Goal: Information Seeking & Learning: Learn about a topic

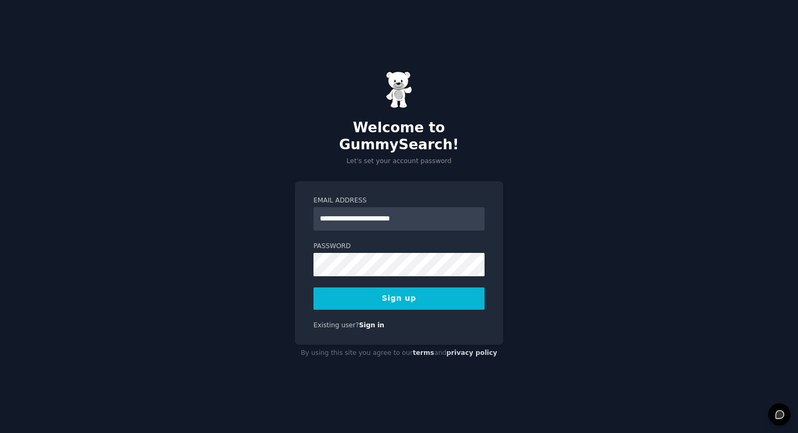
type input "**********"
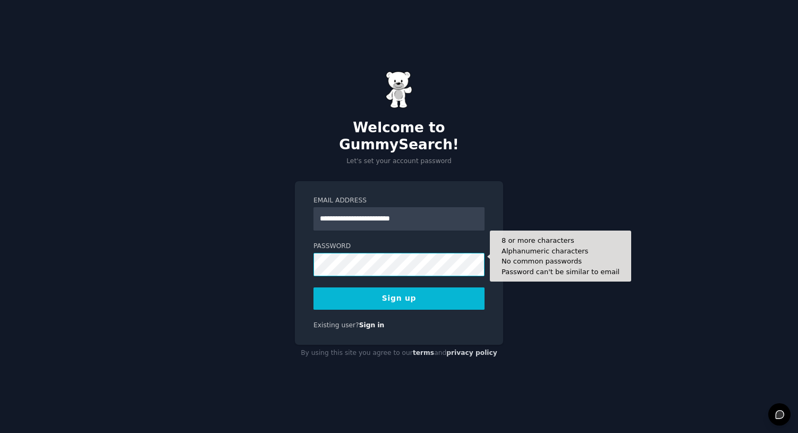
click at [313, 287] on button "Sign up" at bounding box center [398, 298] width 171 height 22
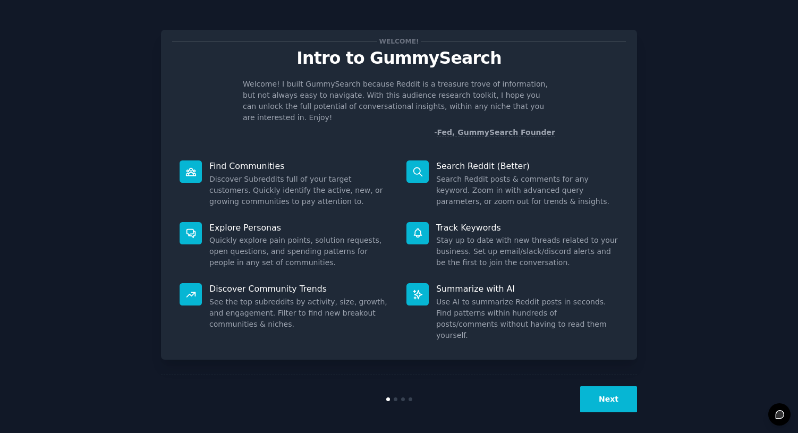
click at [599, 397] on button "Next" at bounding box center [608, 399] width 57 height 26
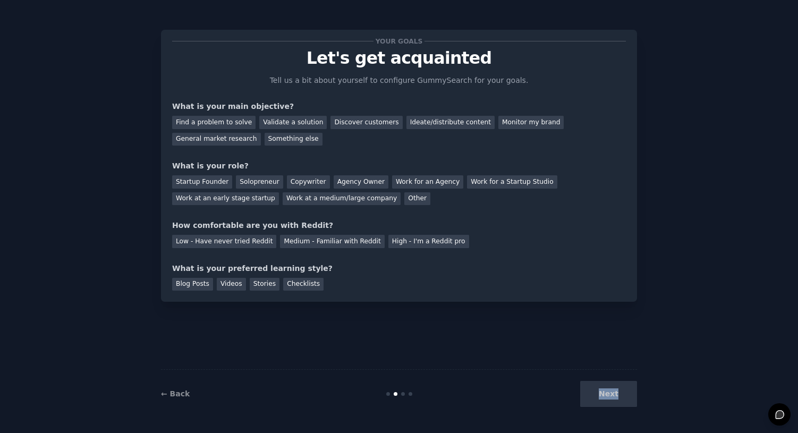
click at [599, 397] on div "Next" at bounding box center [557, 394] width 159 height 26
click at [459, 367] on div "Your goals Let's get acquainted Tell us a bit about yourself to configure Gummy…" at bounding box center [399, 216] width 476 height 403
click at [232, 124] on div "Find a problem to solve" at bounding box center [213, 122] width 83 height 13
click at [296, 124] on div "Validate a solution" at bounding box center [292, 122] width 67 height 13
click at [223, 123] on div "Find a problem to solve" at bounding box center [213, 122] width 83 height 13
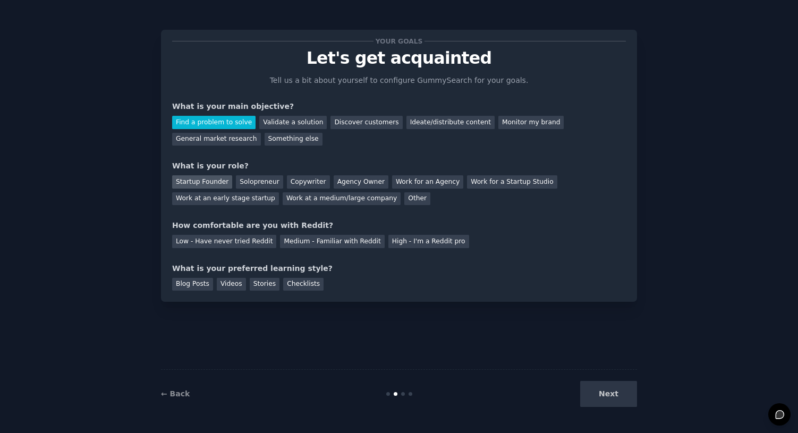
click at [212, 185] on div "Startup Founder" at bounding box center [202, 181] width 60 height 13
click at [319, 245] on div "Medium - Familiar with Reddit" at bounding box center [332, 241] width 104 height 13
click at [199, 287] on div "Blog Posts" at bounding box center [192, 284] width 41 height 13
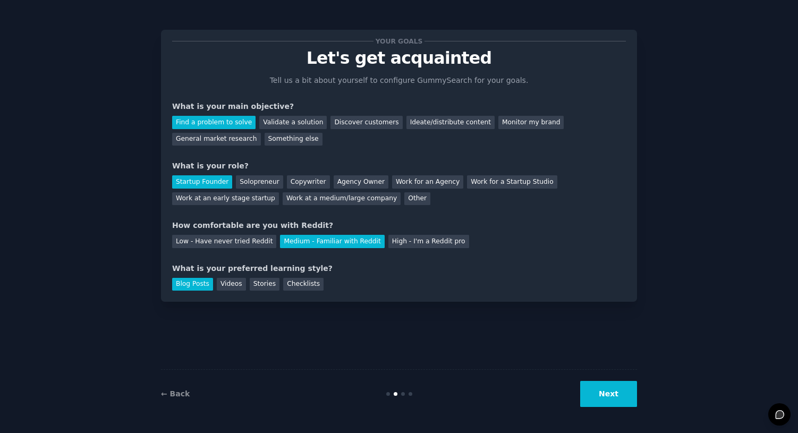
click at [609, 402] on button "Next" at bounding box center [608, 394] width 57 height 26
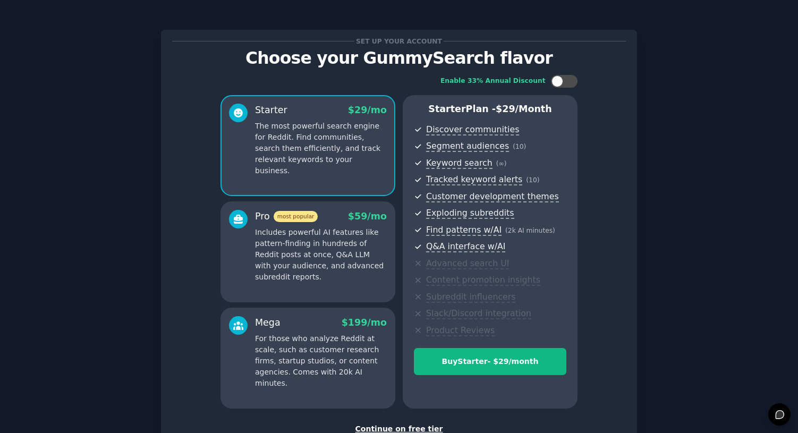
scroll to position [76, 0]
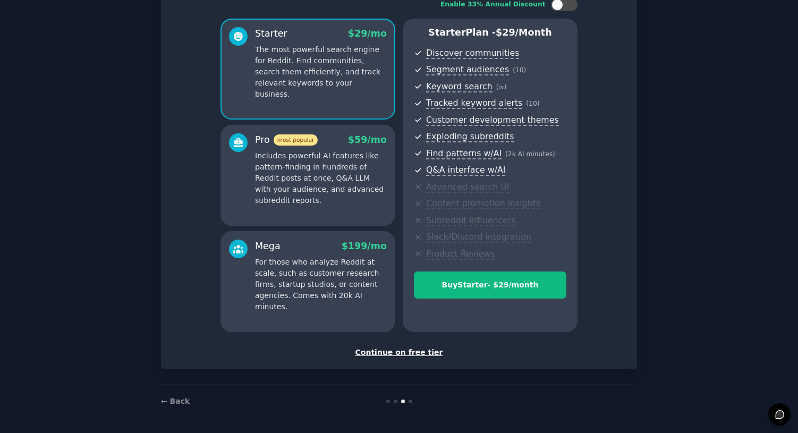
click at [415, 353] on div "Continue on free tier" at bounding box center [399, 352] width 454 height 11
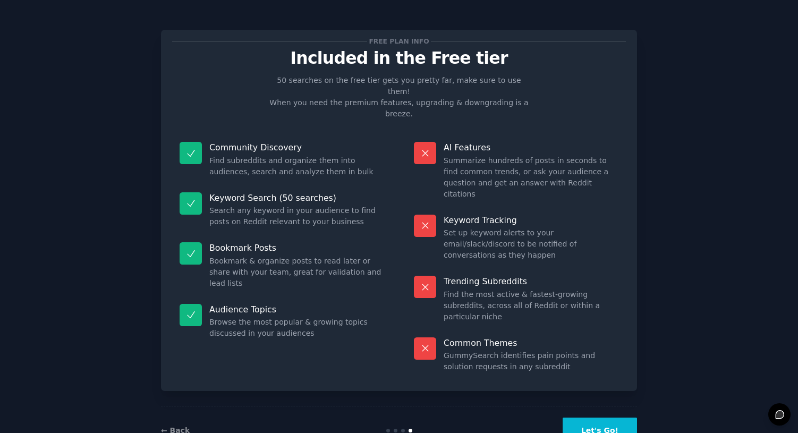
click at [603, 418] on button "Let's Go!" at bounding box center [600, 431] width 74 height 26
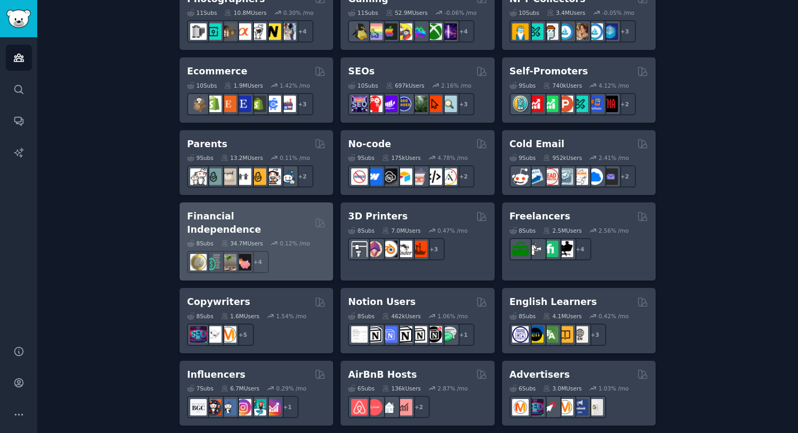
scroll to position [793, 0]
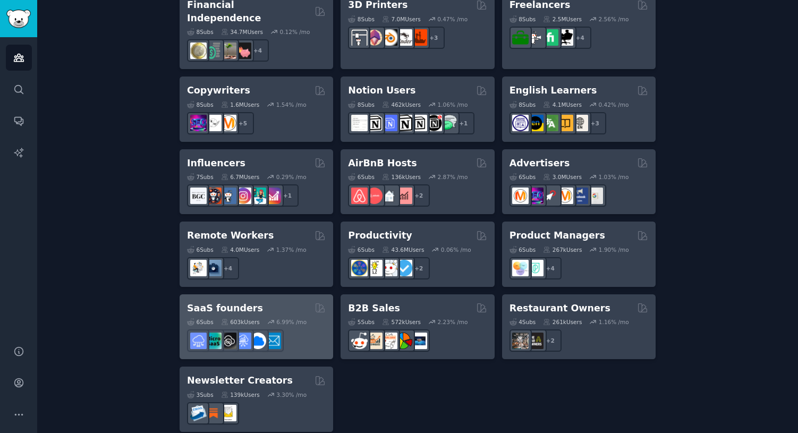
click at [278, 302] on div "SaaS founders Curated by GummySearch" at bounding box center [256, 308] width 139 height 13
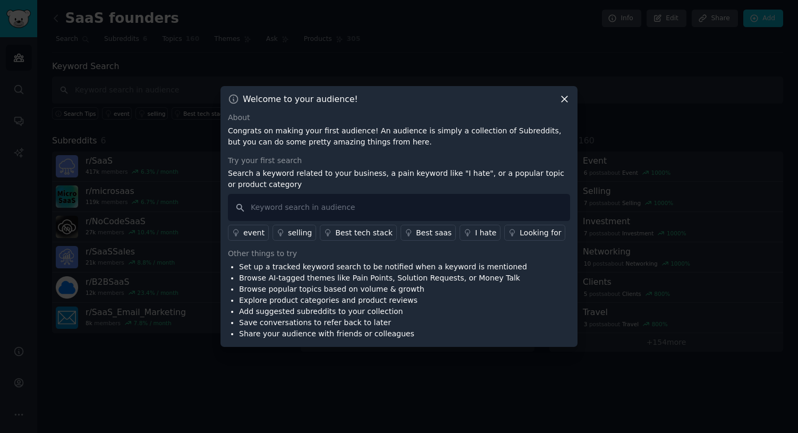
click at [475, 235] on div "I hate" at bounding box center [485, 232] width 21 height 11
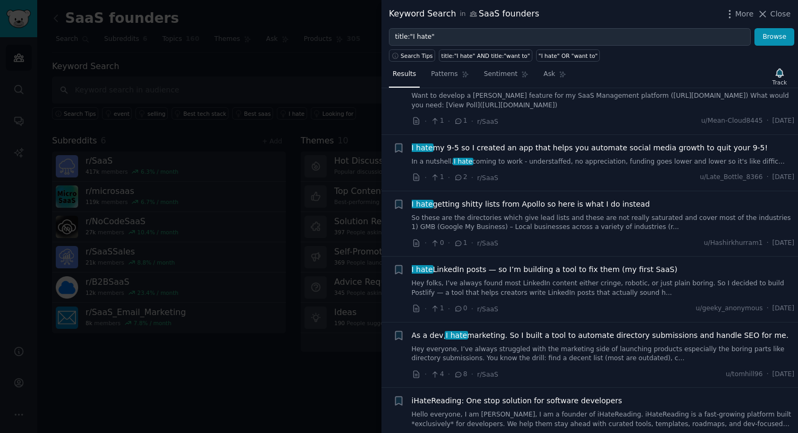
scroll to position [618, 0]
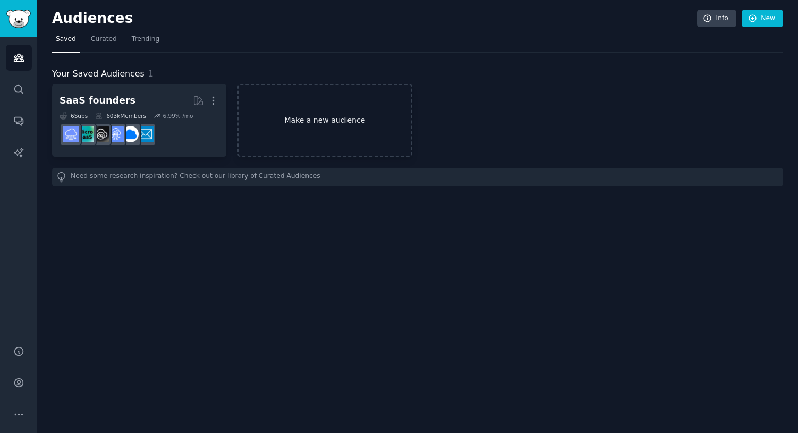
click at [339, 135] on link "Make a new audience" at bounding box center [324, 120] width 174 height 73
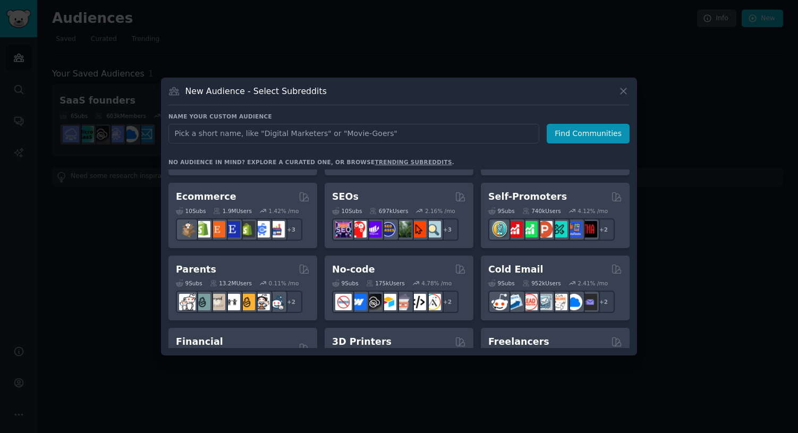
scroll to position [829, 0]
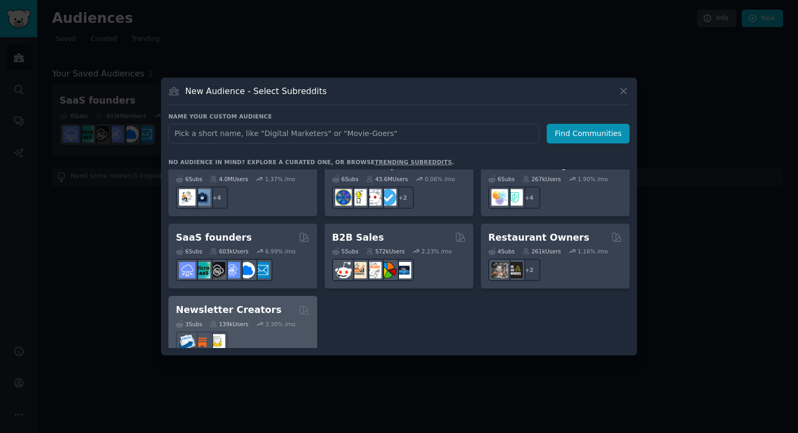
click at [260, 303] on h2 "Newsletter Creators" at bounding box center [229, 309] width 106 height 13
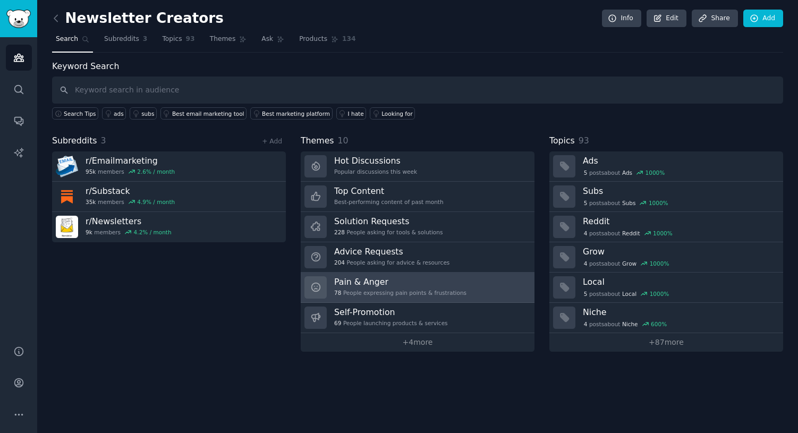
click at [374, 276] on h3 "Pain & Anger" at bounding box center [400, 281] width 132 height 11
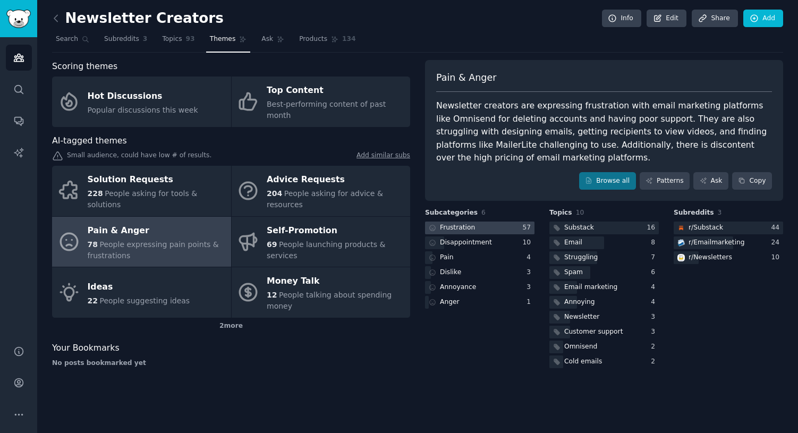
click at [513, 230] on div at bounding box center [479, 228] width 109 height 13
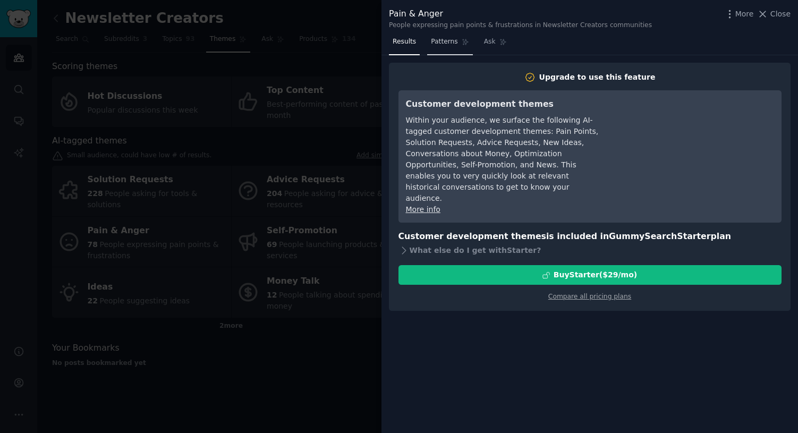
click at [440, 44] on span "Patterns" at bounding box center [444, 42] width 27 height 10
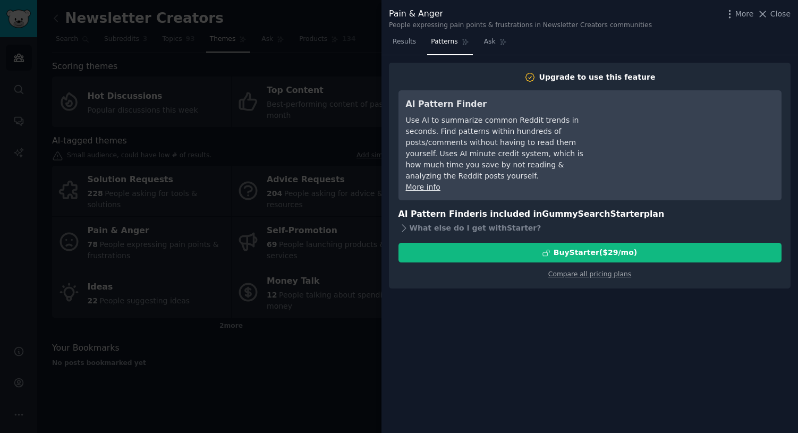
click at [369, 88] on div at bounding box center [399, 216] width 798 height 433
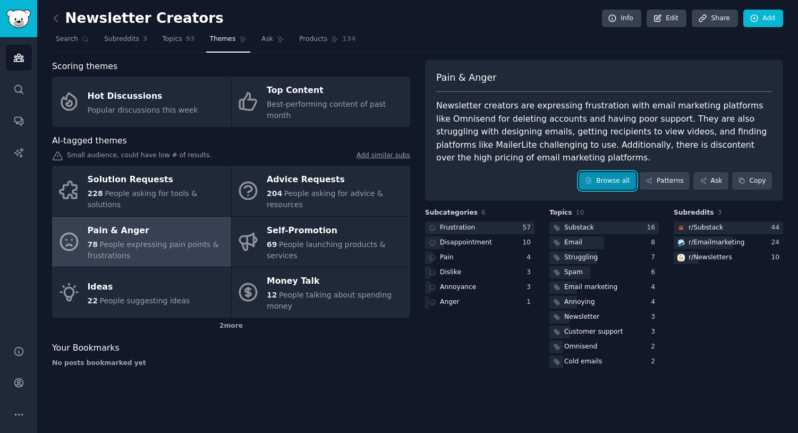
click at [618, 181] on link "Browse all" at bounding box center [607, 181] width 57 height 18
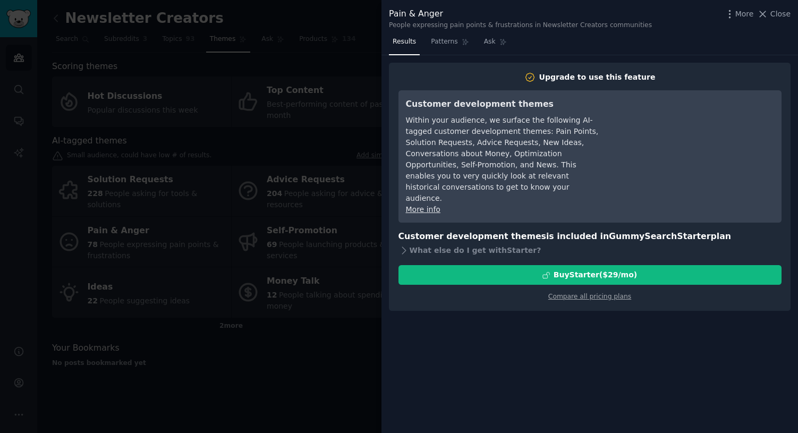
click at [298, 180] on div at bounding box center [399, 216] width 798 height 433
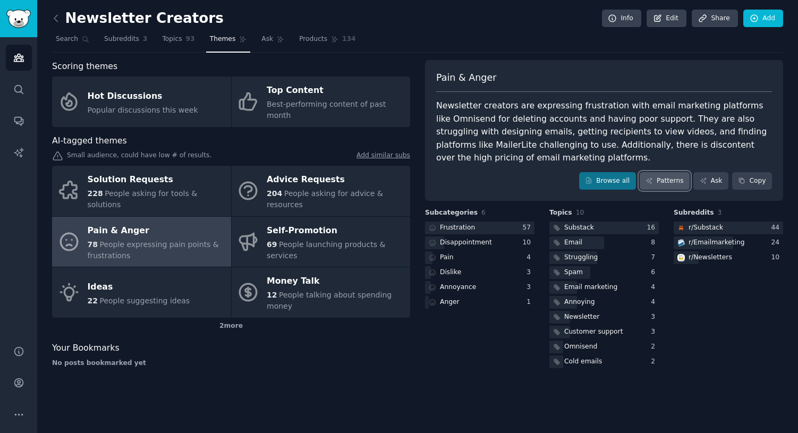
click at [667, 180] on link "Patterns" at bounding box center [665, 181] width 50 height 18
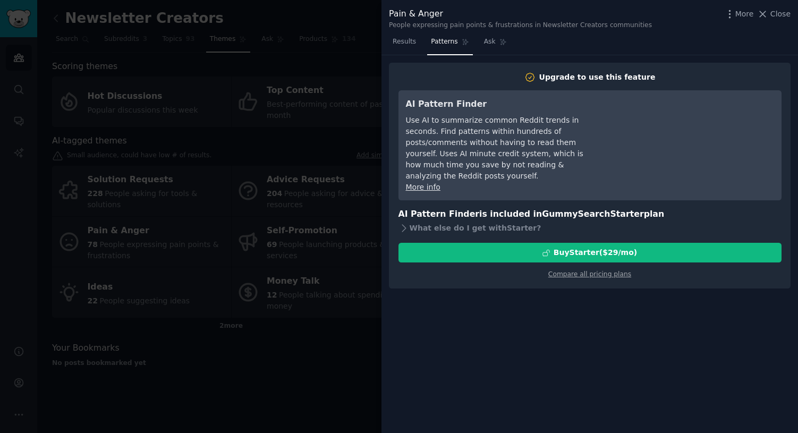
click at [330, 155] on div at bounding box center [399, 216] width 798 height 433
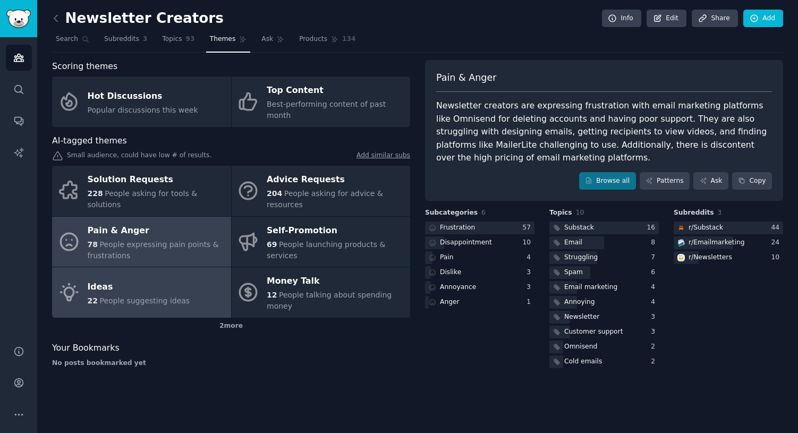
click at [165, 278] on div "Ideas" at bounding box center [139, 286] width 103 height 17
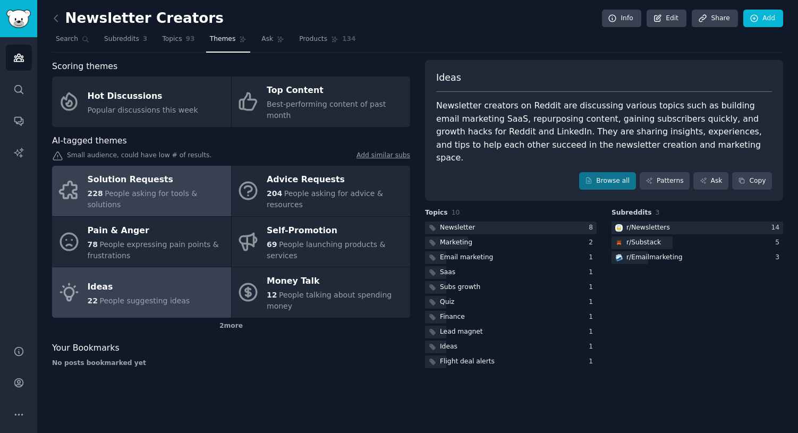
click at [144, 189] on span "People asking for tools & solutions" at bounding box center [143, 199] width 110 height 20
